Goal: Task Accomplishment & Management: Manage account settings

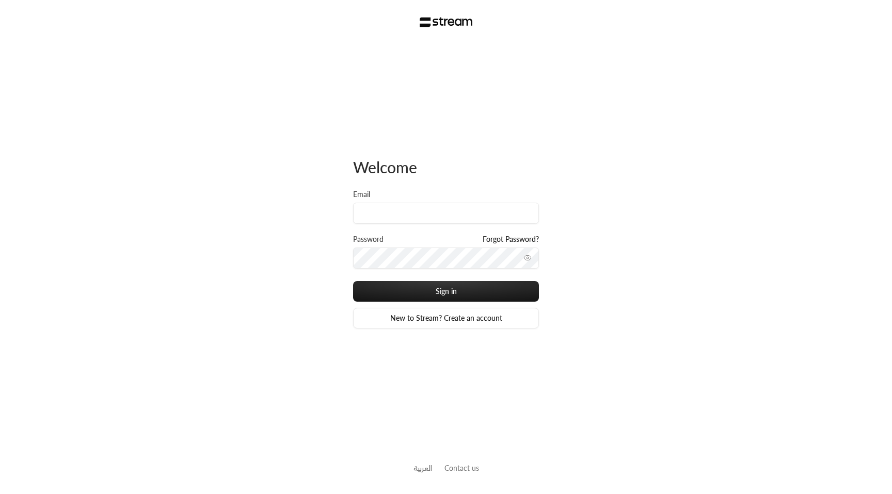
click at [291, 216] on div "Welcome Email Password Forgot Password? Sign in New to Stream? Create an accoun…" at bounding box center [446, 247] width 892 height 494
type input "[EMAIL_ADDRESS][DOMAIN_NAME]"
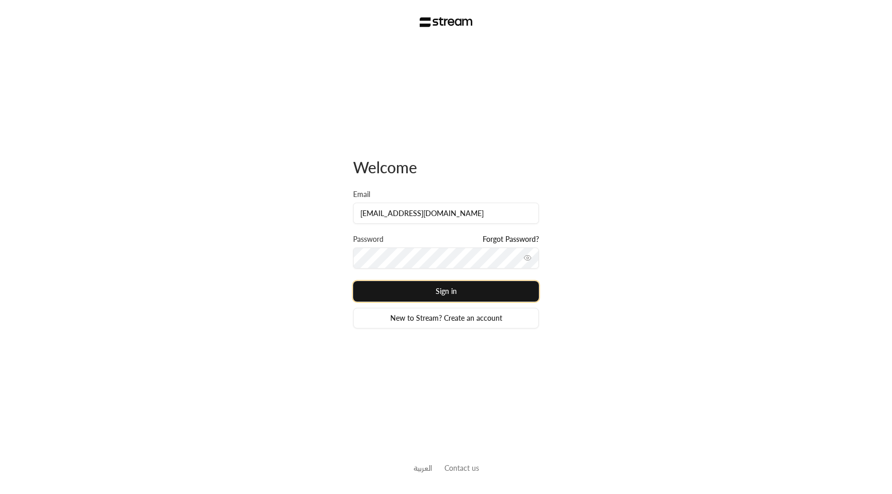
click at [444, 292] on button "Sign in" at bounding box center [446, 291] width 186 height 21
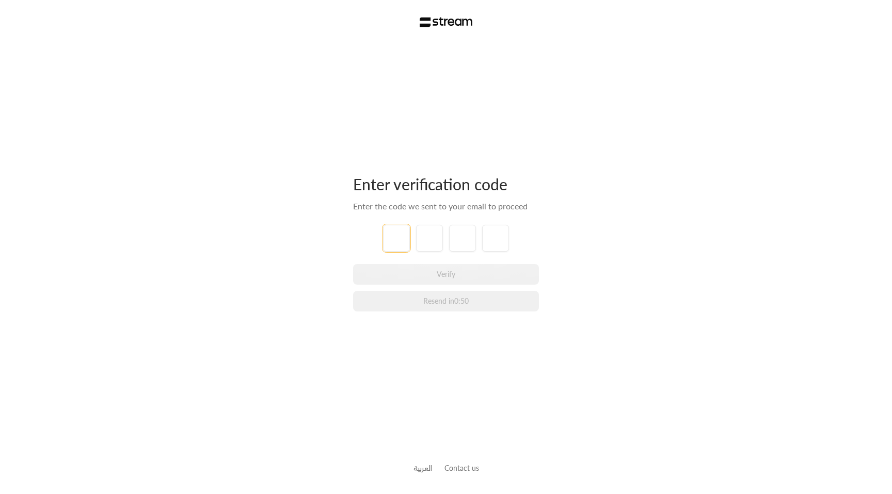
paste input "0"
type input "0"
type input "5"
type input "3"
type input "4"
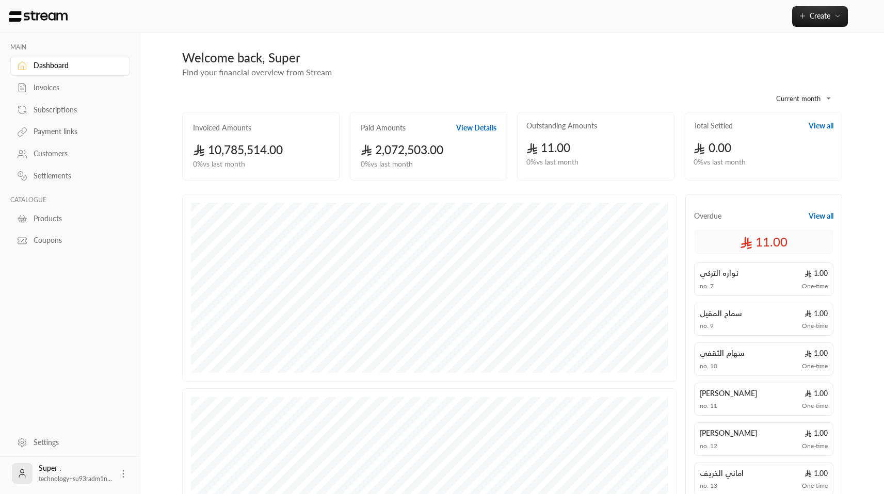
click at [60, 92] on div "Invoices" at bounding box center [76, 88] width 84 height 10
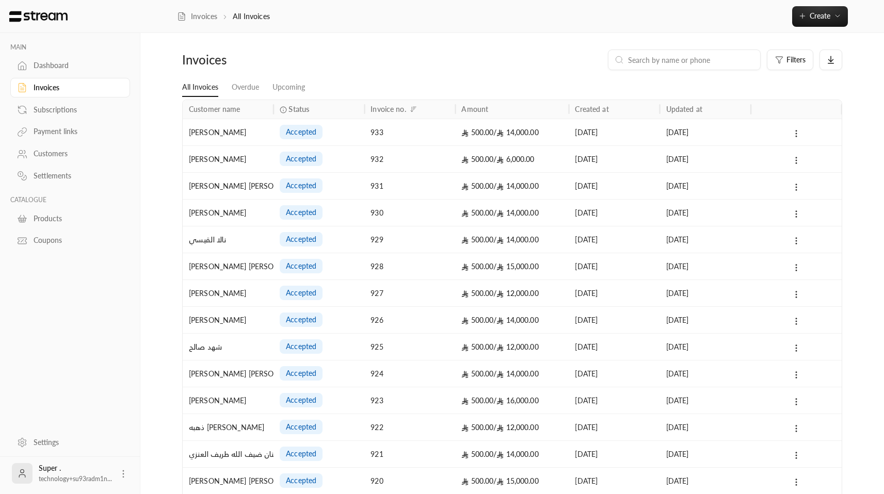
click at [493, 138] on div "500.00 / 14,000.00" at bounding box center [511, 132] width 101 height 26
